Goal: Navigation & Orientation: Find specific page/section

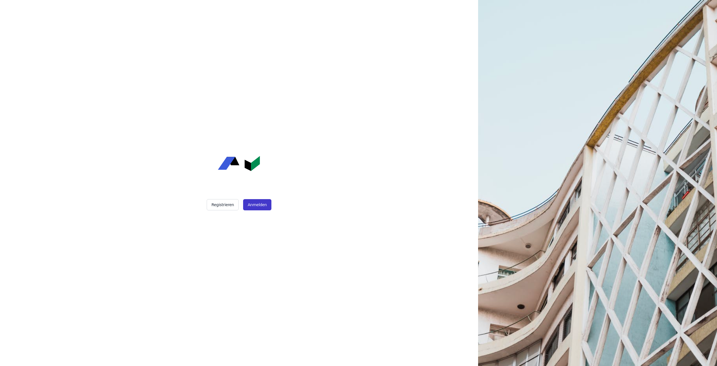
click at [252, 204] on button "Anmelden" at bounding box center [257, 204] width 28 height 11
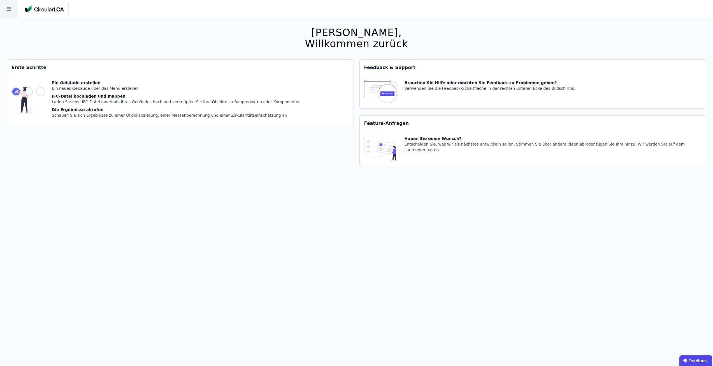
click at [14, 9] on icon at bounding box center [9, 9] width 18 height 18
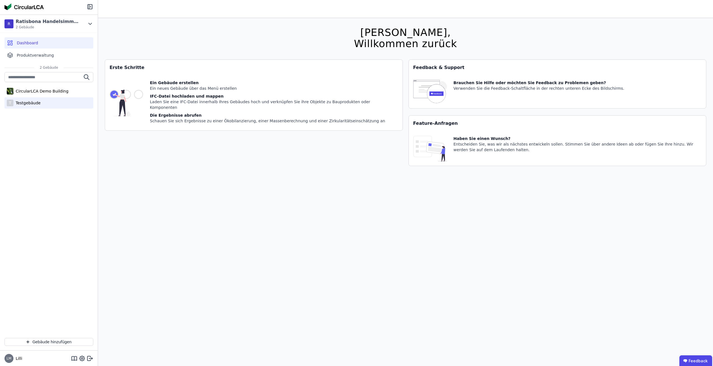
click at [38, 102] on div "Testgebäude" at bounding box center [26, 103] width 27 height 6
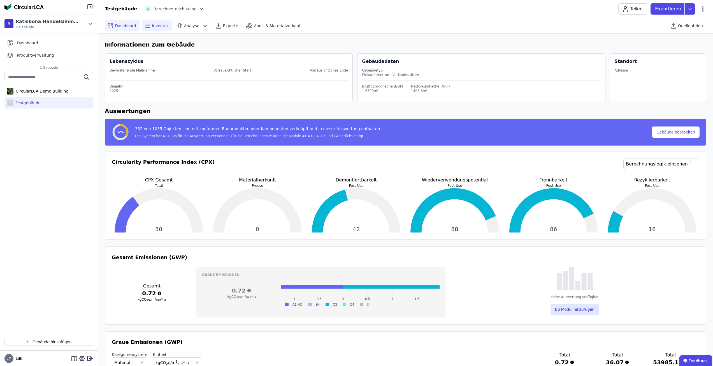
click at [154, 25] on span "Inventar" at bounding box center [160, 26] width 17 height 6
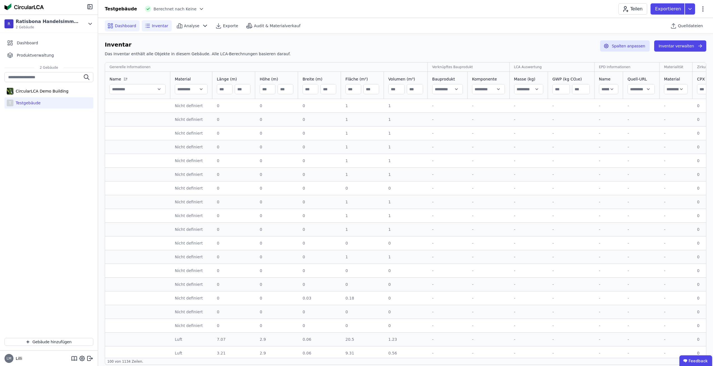
click at [128, 25] on span "Dashboard" at bounding box center [125, 26] width 21 height 6
